Goal: Navigation & Orientation: Find specific page/section

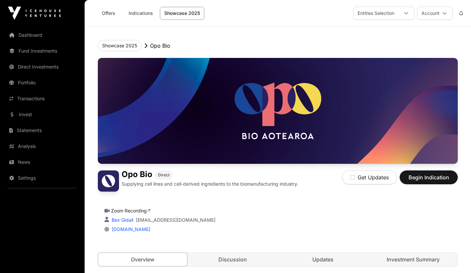
scroll to position [448, 0]
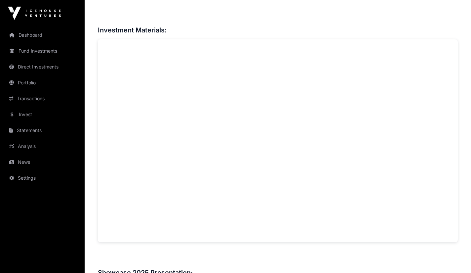
click at [37, 36] on link "Dashboard" at bounding box center [42, 35] width 74 height 15
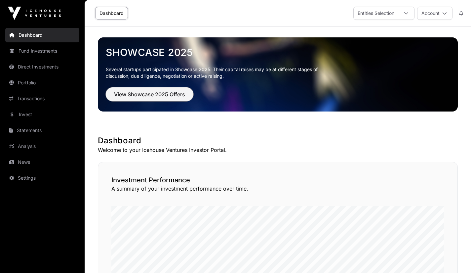
click at [134, 93] on span "View Showcase 2025 Offers" at bounding box center [149, 94] width 71 height 8
click at [141, 92] on span "View Showcase 2025 Offers" at bounding box center [149, 94] width 71 height 8
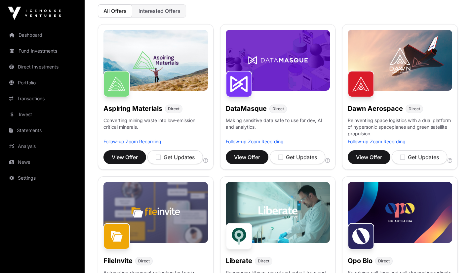
scroll to position [77, 0]
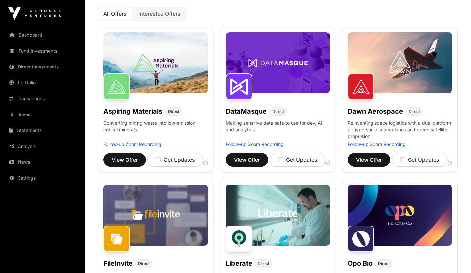
click at [281, 83] on img at bounding box center [278, 62] width 105 height 61
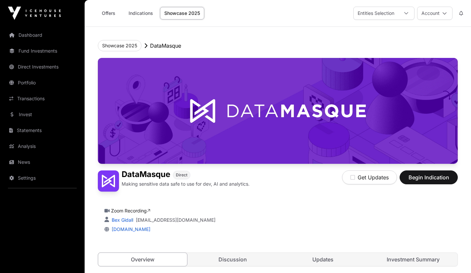
click at [134, 212] on link "Zoom Recording" at bounding box center [130, 211] width 39 height 6
